Goal: Find specific page/section: Find specific page/section

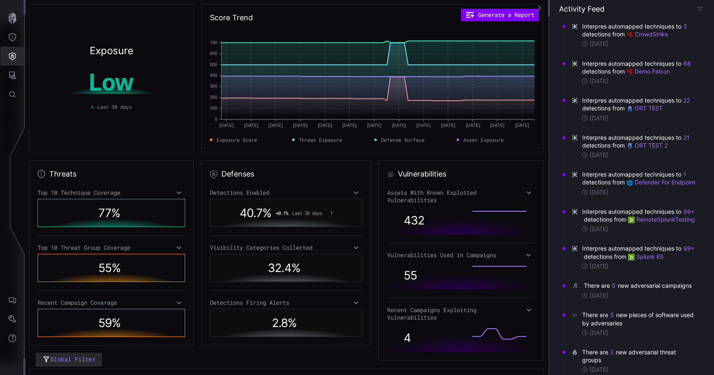
click at [14, 55] on icon "Defense Surface" at bounding box center [12, 56] width 8 height 8
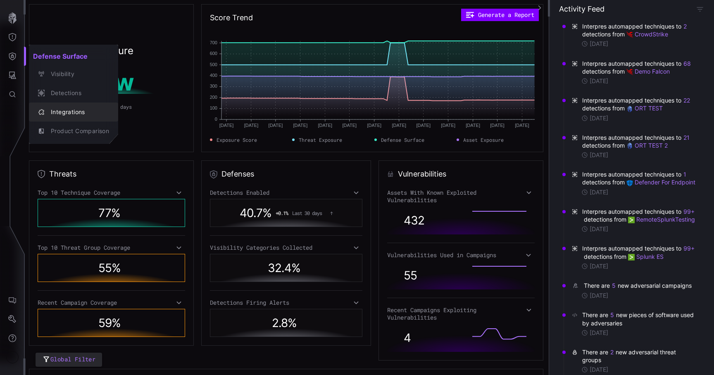
click at [81, 115] on div "Integrations" at bounding box center [78, 112] width 62 height 10
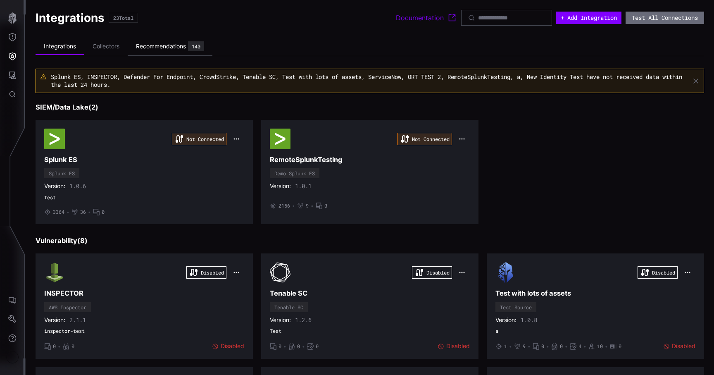
click at [160, 47] on div "Recommendations" at bounding box center [161, 46] width 50 height 7
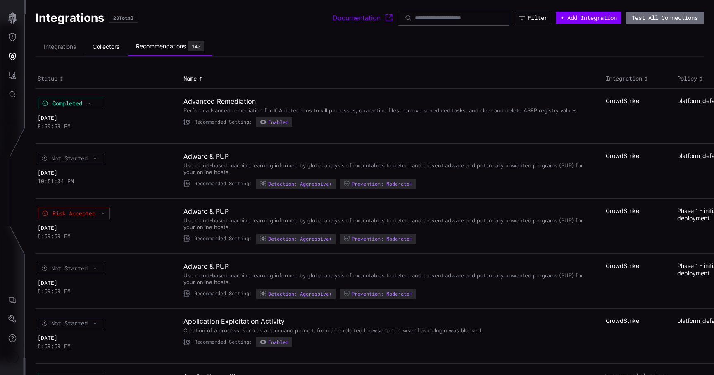
click at [98, 47] on li "Collectors" at bounding box center [105, 47] width 43 height 16
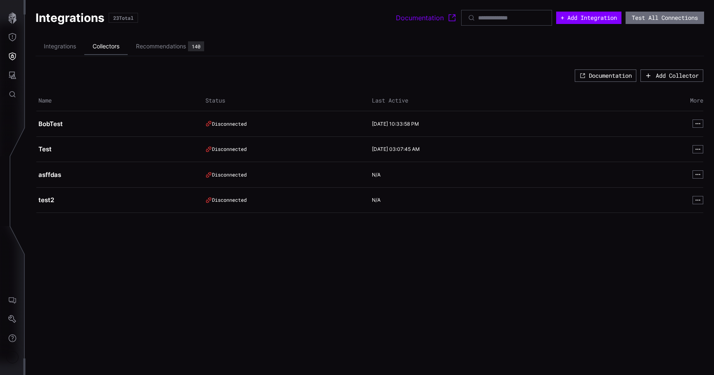
click at [98, 47] on li "Collectors" at bounding box center [105, 46] width 43 height 17
click at [11, 357] on div "Account" at bounding box center [12, 357] width 12 height 12
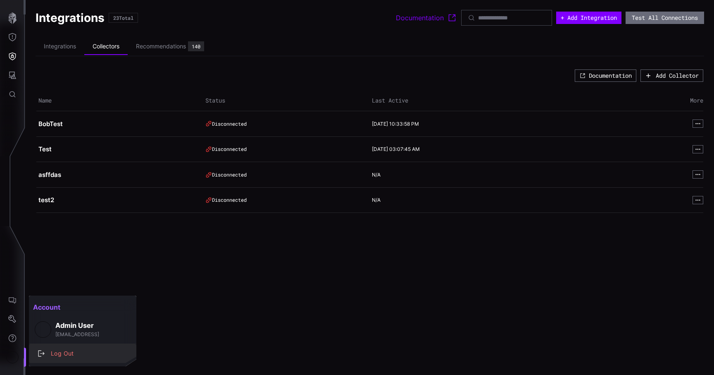
click at [52, 355] on div "Log Out" at bounding box center [87, 353] width 81 height 10
